Goal: Task Accomplishment & Management: Manage account settings

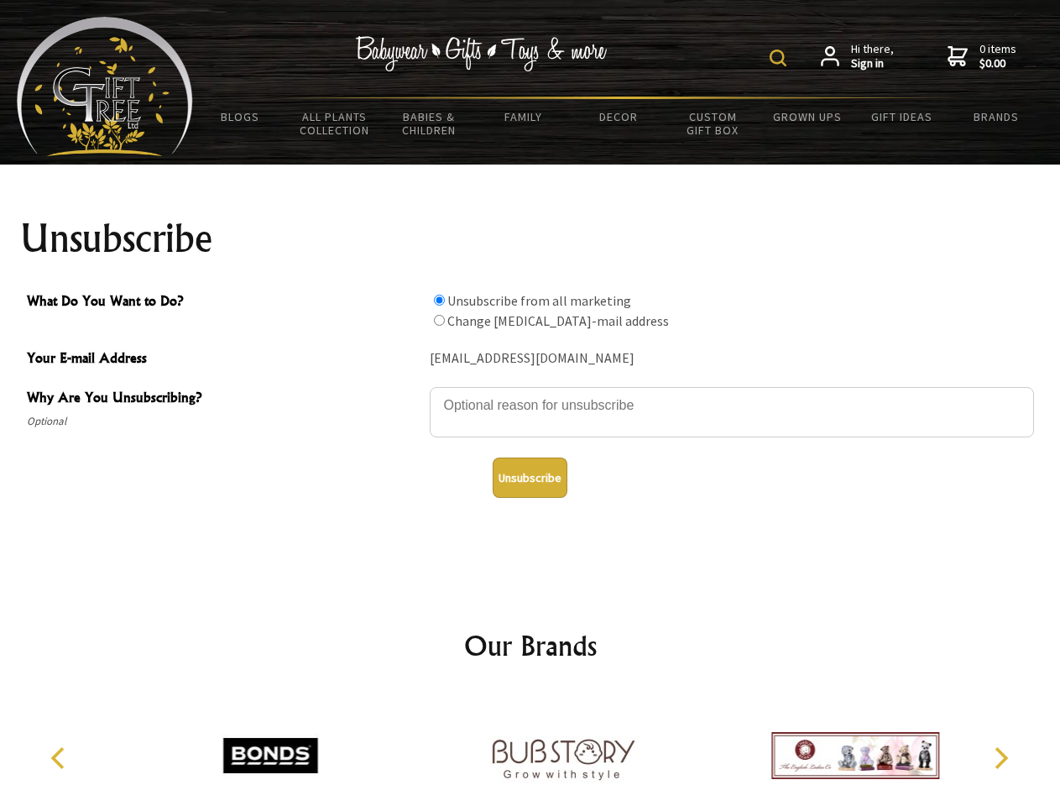
click at [781, 58] on img at bounding box center [778, 58] width 17 height 17
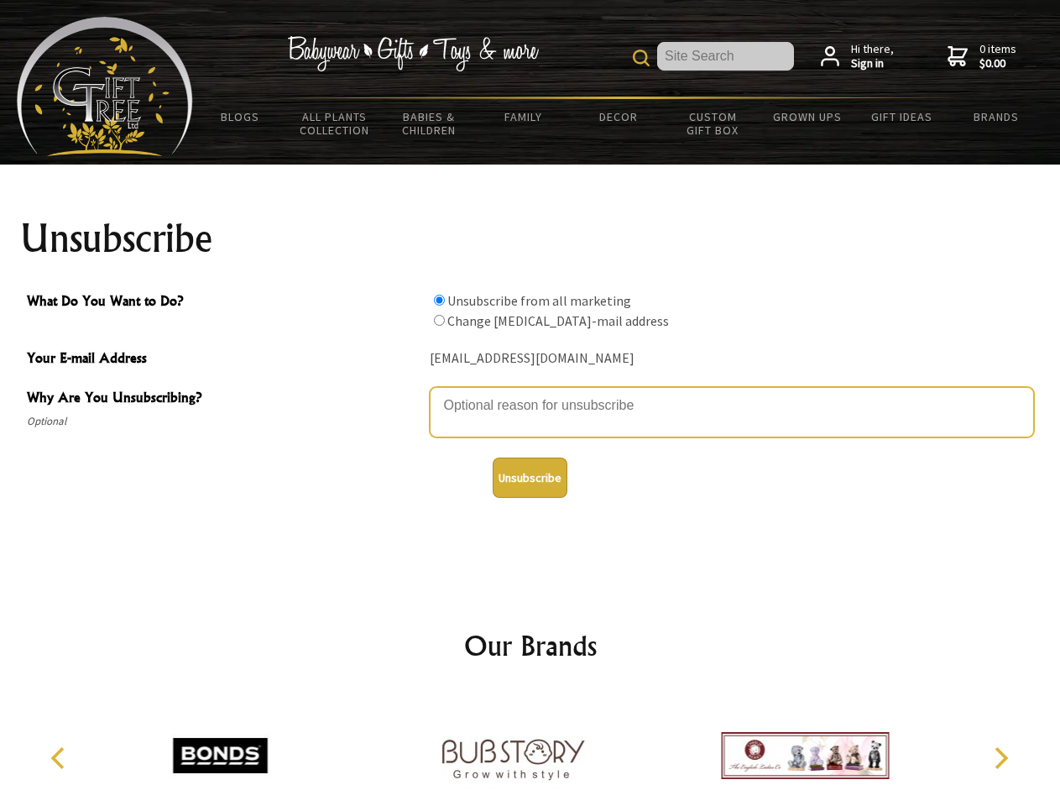
click at [531, 393] on textarea "Why Are You Unsubscribing?" at bounding box center [732, 412] width 604 height 50
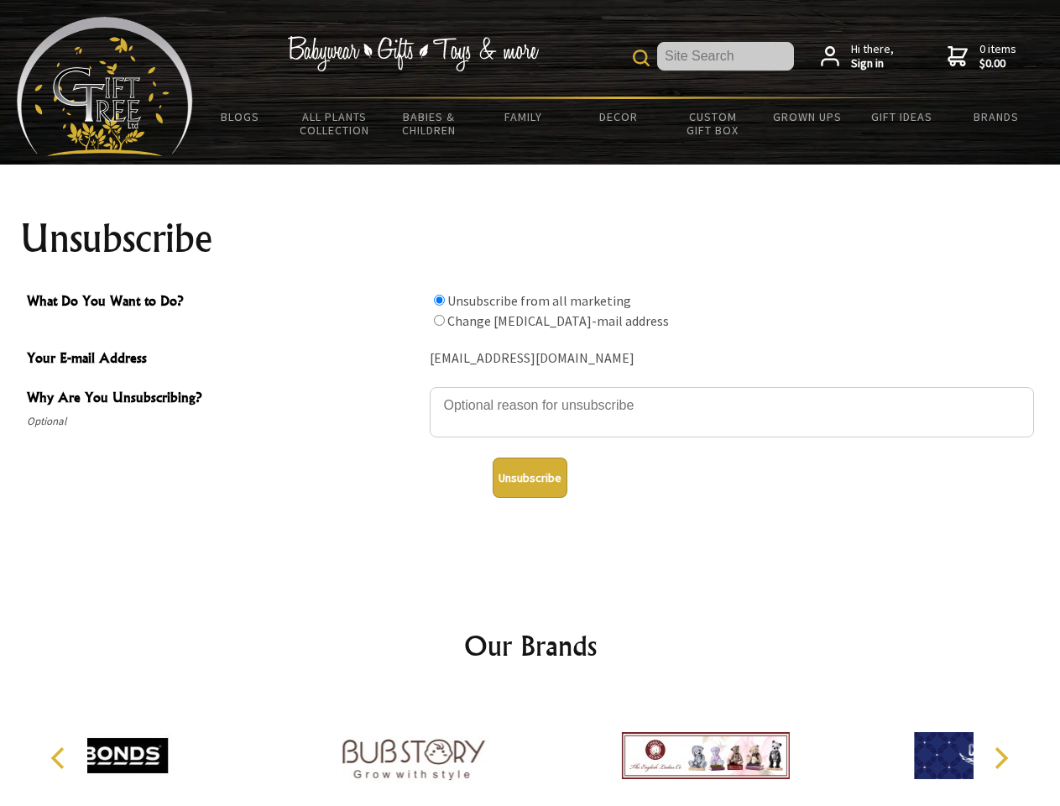
click at [439, 300] on input "What Do You Want to Do?" at bounding box center [439, 300] width 11 height 11
click at [439, 320] on input "What Do You Want to Do?" at bounding box center [439, 320] width 11 height 11
radio input "true"
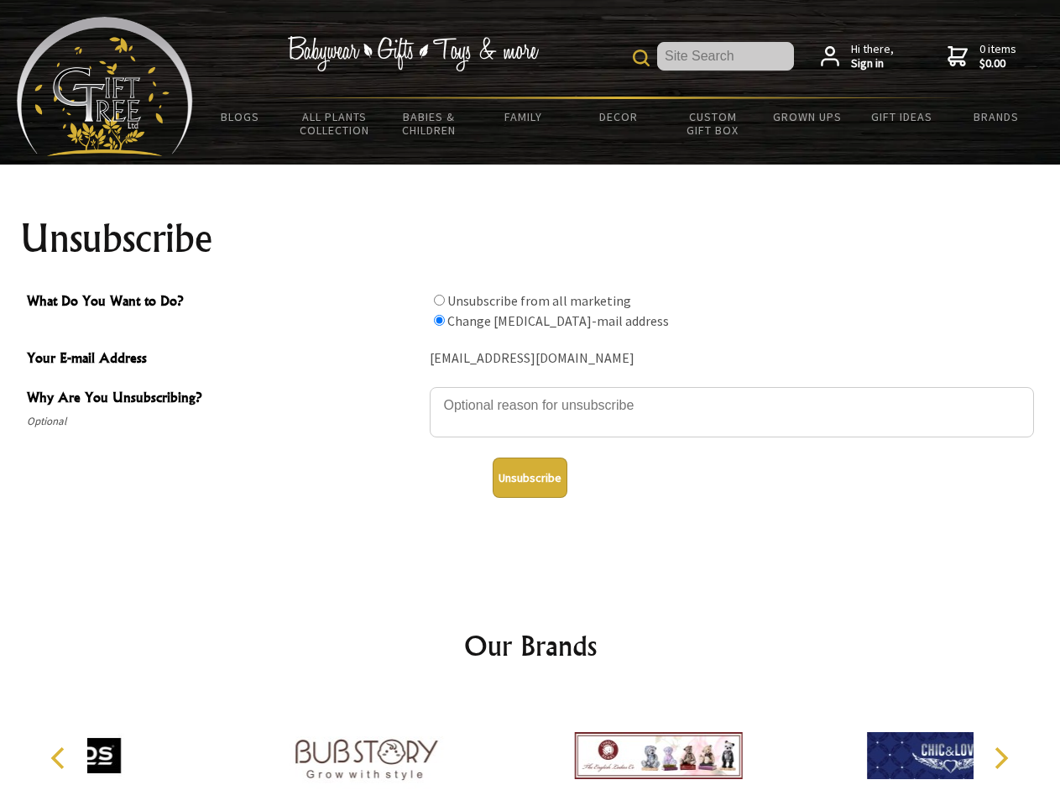
click at [530, 478] on button "Unsubscribe" at bounding box center [530, 478] width 75 height 40
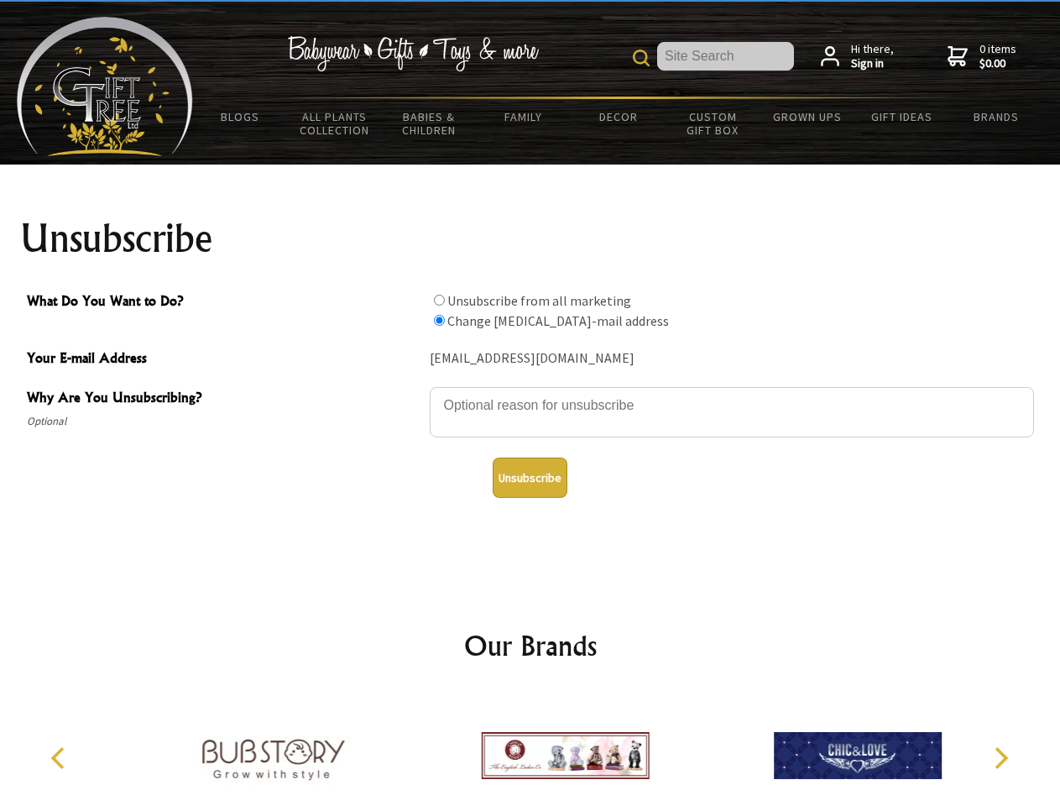
click at [60, 758] on icon "Previous" at bounding box center [60, 758] width 22 height 22
click at [1001, 758] on icon "Next" at bounding box center [1000, 758] width 22 height 22
